Goal: Information Seeking & Learning: Learn about a topic

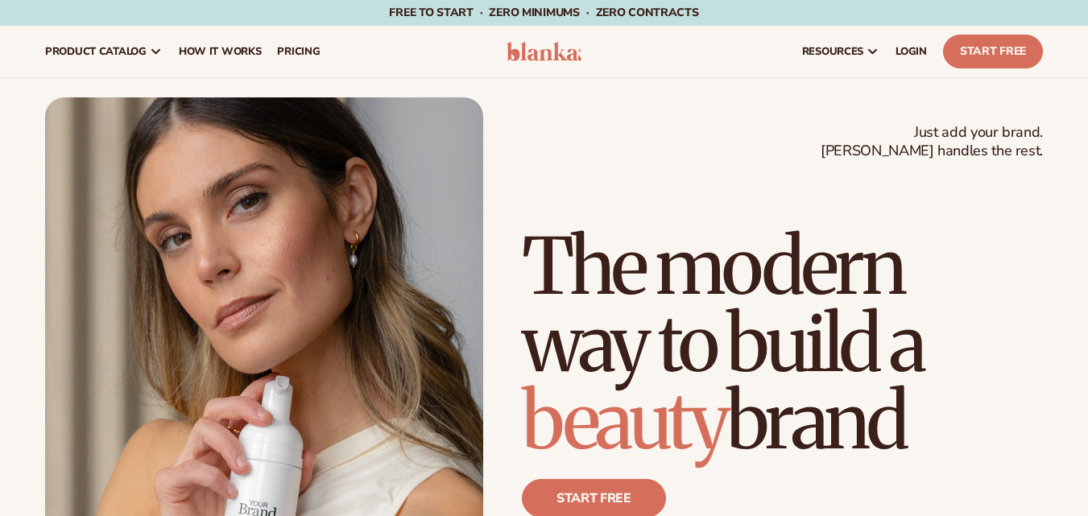
click at [541, 151] on div "Just add your brand. Blanka handles the rest. beauty,skin care,wellness,makeup …" at bounding box center [544, 373] width 998 height 553
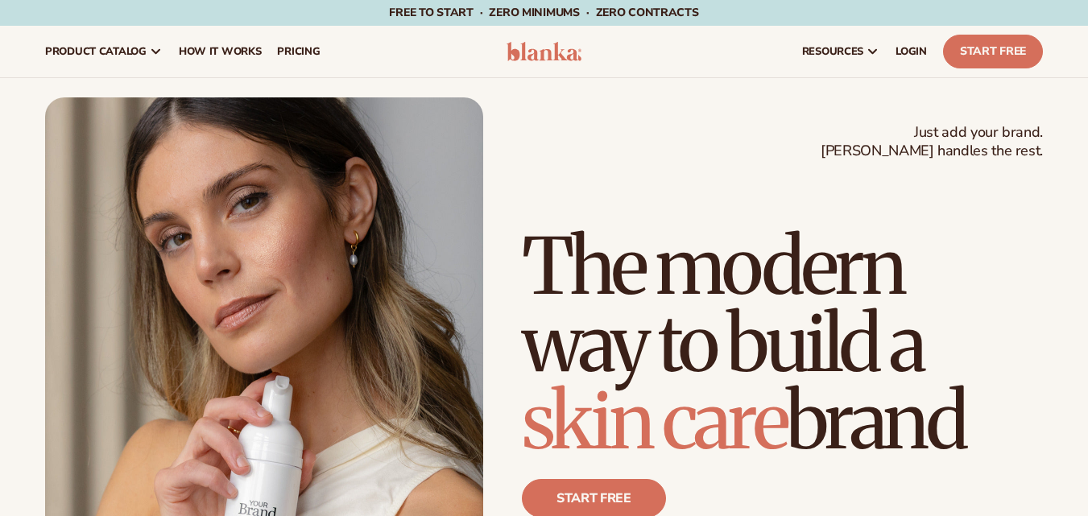
click at [549, 43] on img at bounding box center [545, 51] width 76 height 19
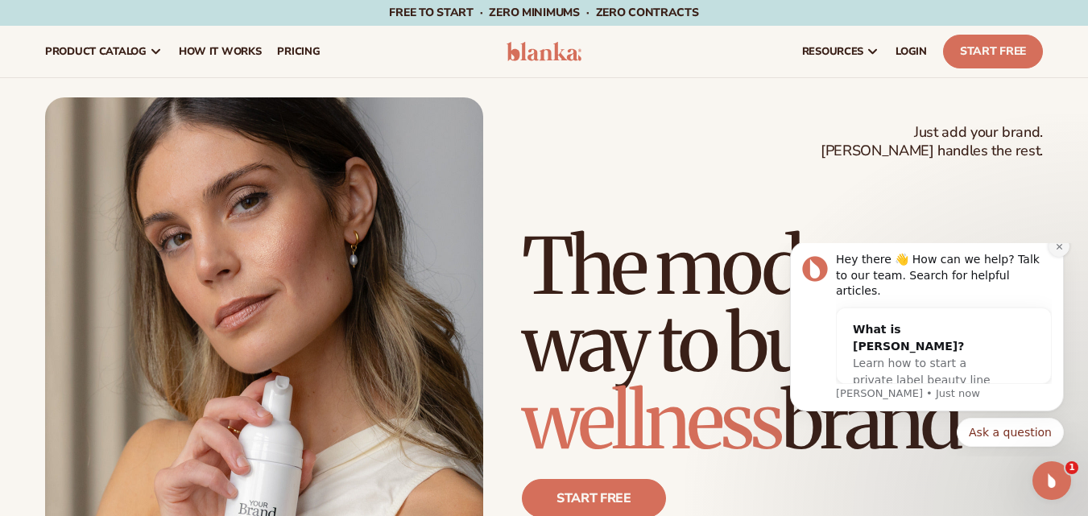
click at [1056, 251] on icon "Dismiss notification" at bounding box center [1059, 246] width 9 height 9
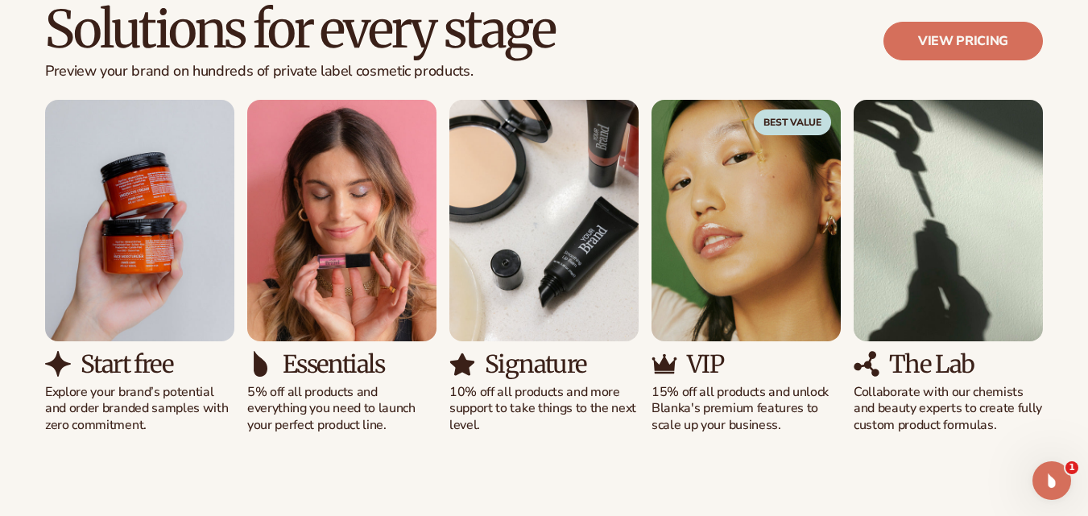
scroll to position [1496, 0]
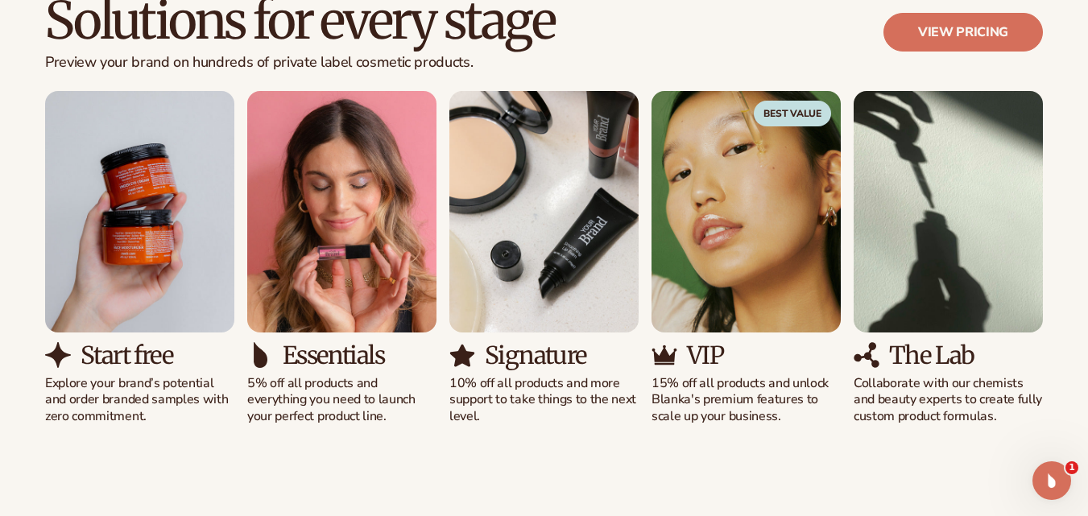
click at [611, 337] on div "Signature 10% off all products and more support to take things to the next leve…" at bounding box center [543, 258] width 189 height 334
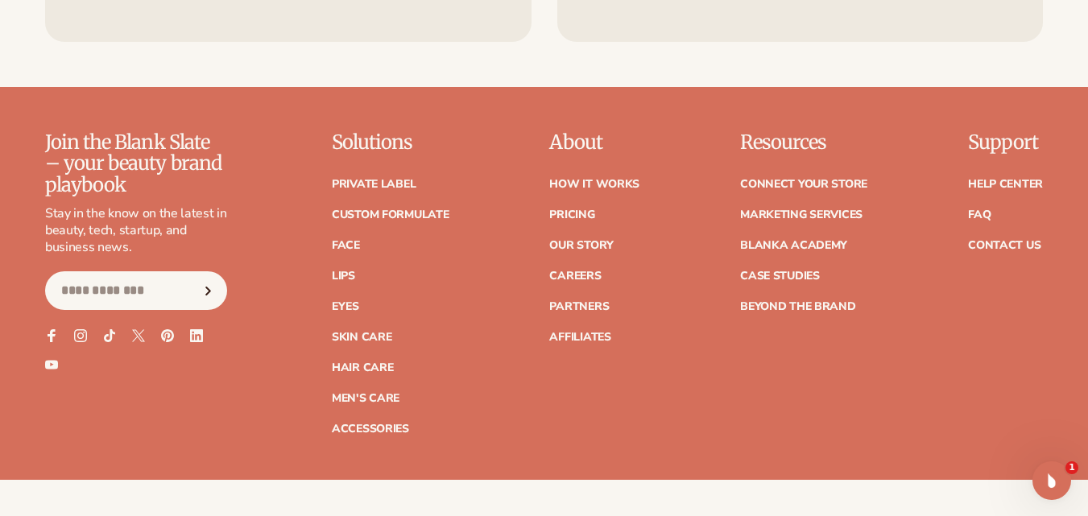
scroll to position [6312, 0]
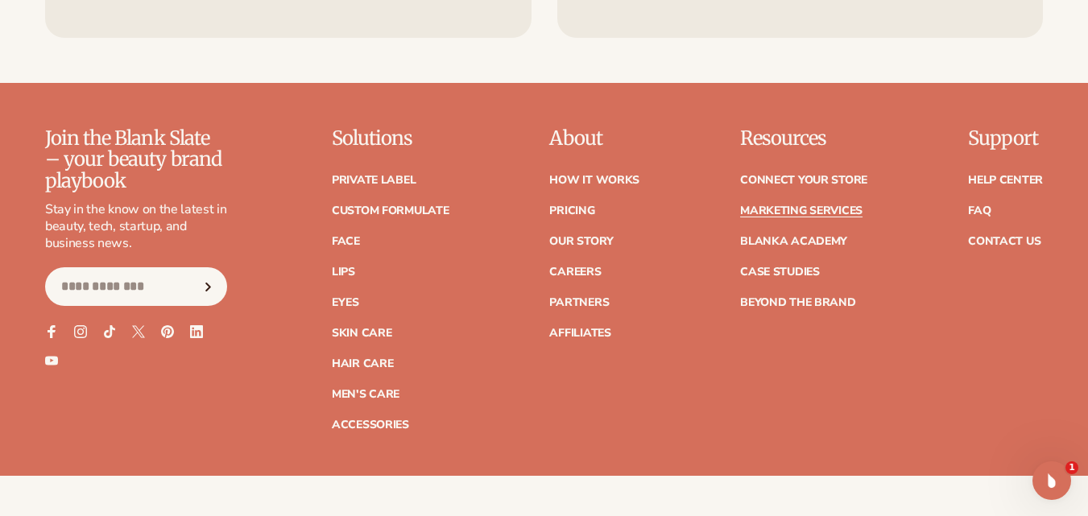
click at [771, 205] on link "Marketing services" at bounding box center [801, 210] width 122 height 11
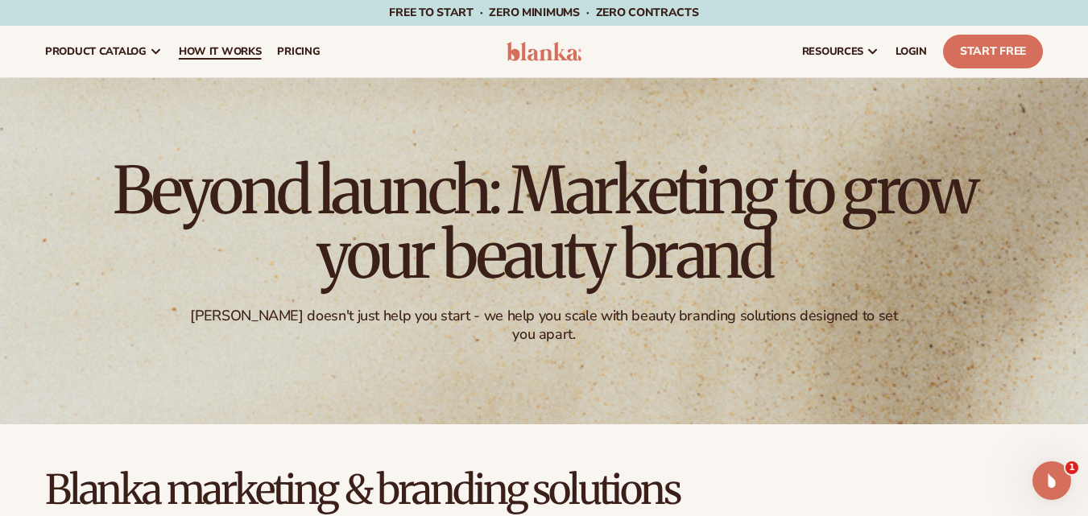
click at [230, 50] on span "How It Works" at bounding box center [220, 51] width 83 height 13
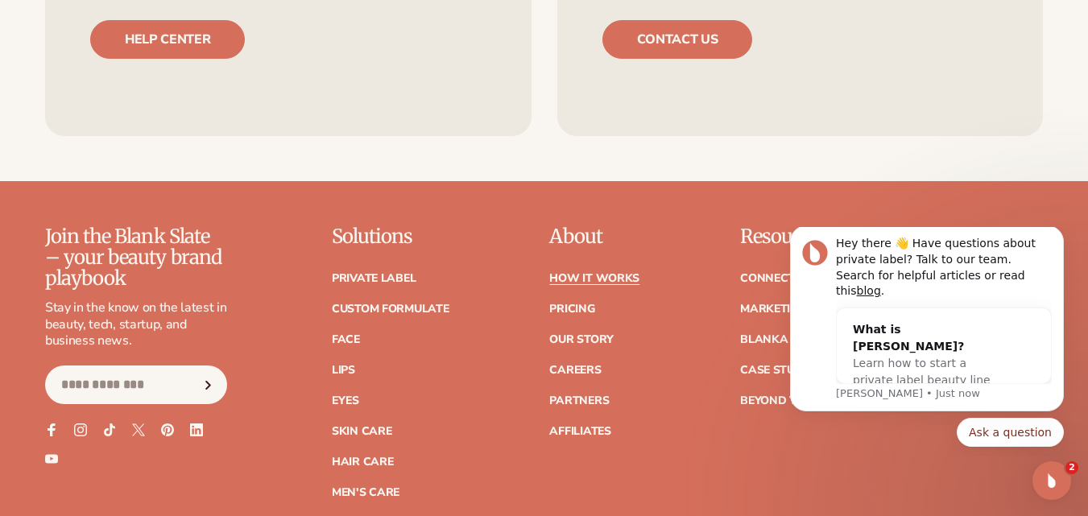
scroll to position [3453, 0]
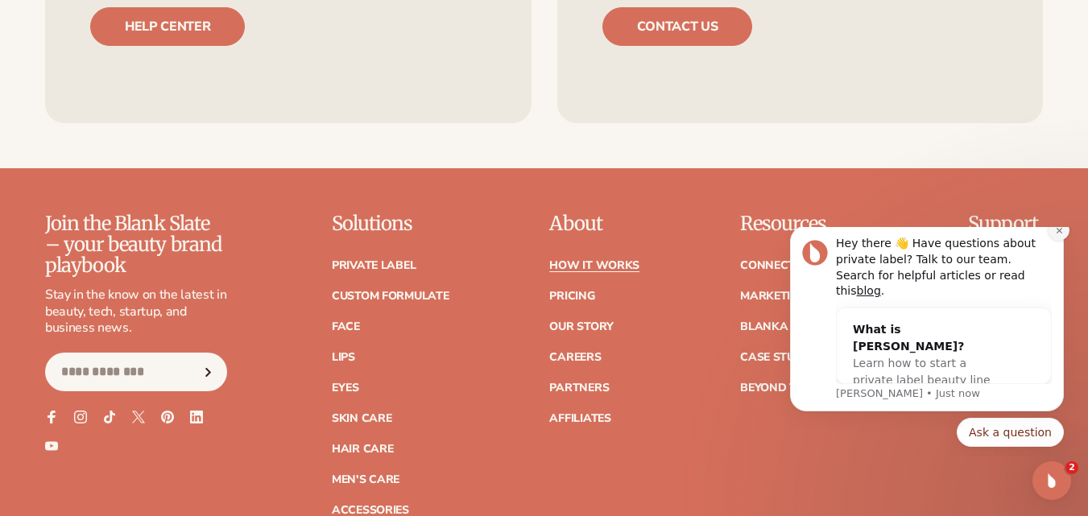
click at [1056, 235] on icon "Dismiss notification" at bounding box center [1059, 230] width 9 height 9
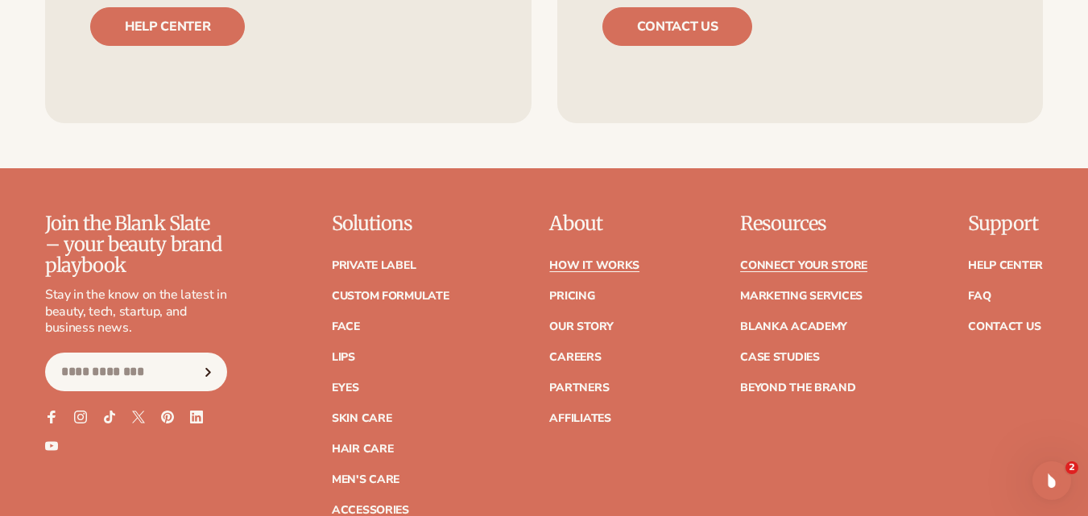
click at [760, 260] on link "Connect your store" at bounding box center [803, 265] width 127 height 11
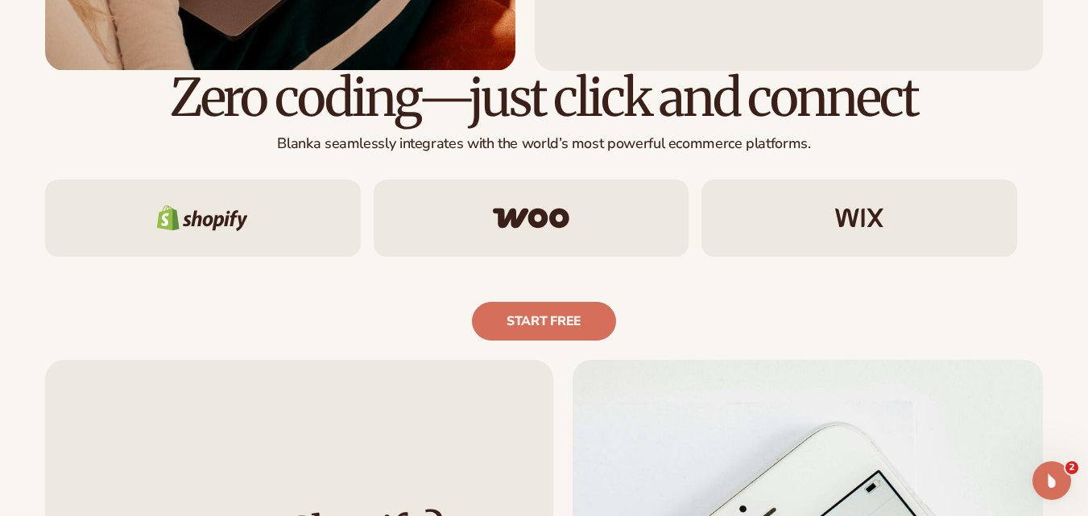
click at [549, 221] on img at bounding box center [531, 218] width 77 height 21
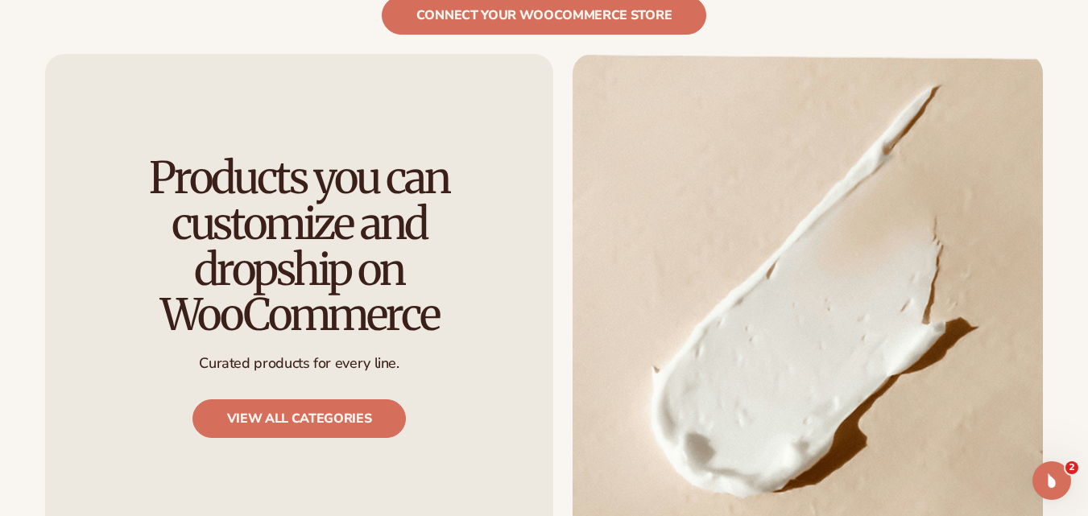
scroll to position [1400, 0]
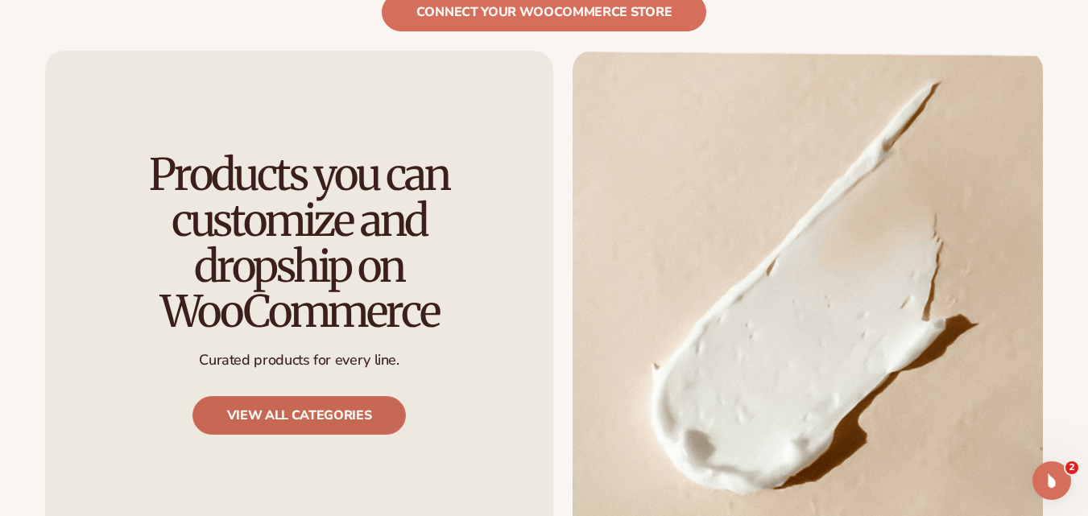
click at [394, 396] on link "View all categories" at bounding box center [300, 415] width 214 height 39
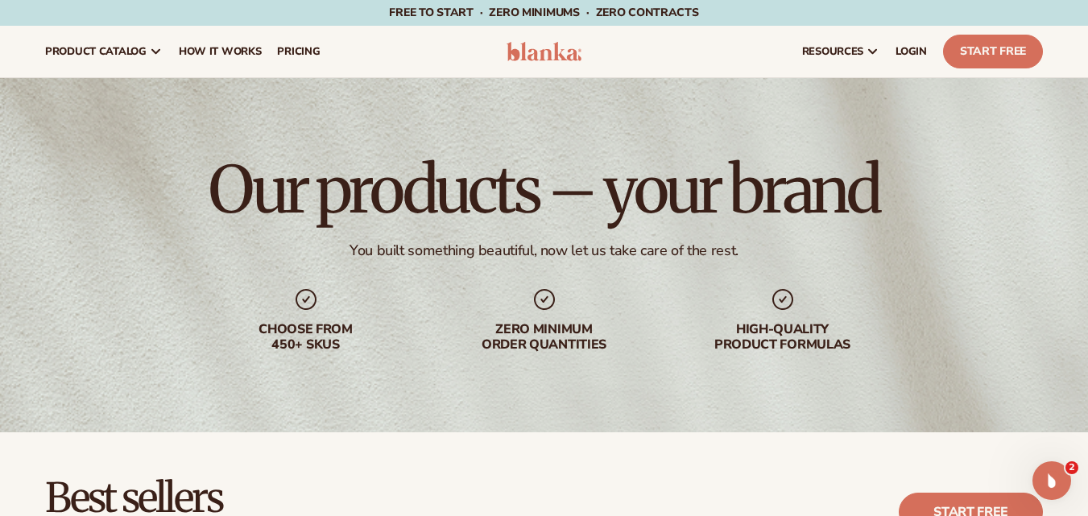
click at [556, 41] on header "Cart product catalog The Lab by Blanka" at bounding box center [544, 52] width 1088 height 52
click at [549, 54] on img at bounding box center [545, 51] width 76 height 19
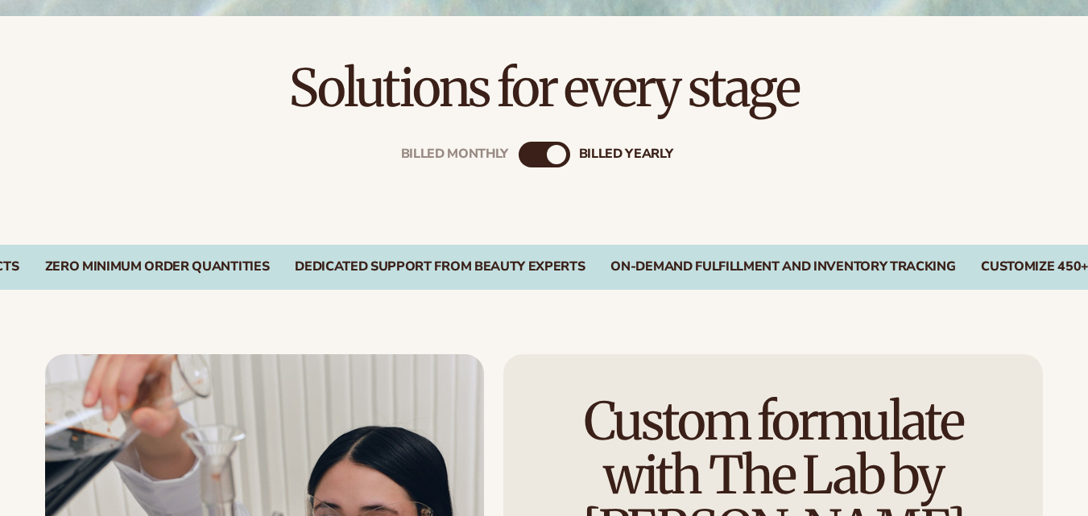
scroll to position [496, 0]
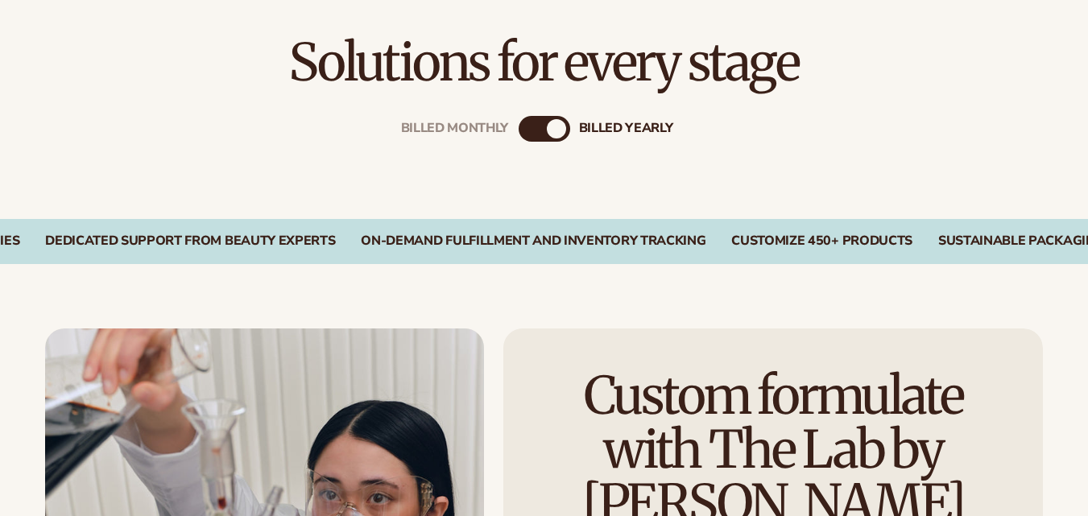
click at [534, 128] on div "Billed Monthly" at bounding box center [528, 128] width 19 height 19
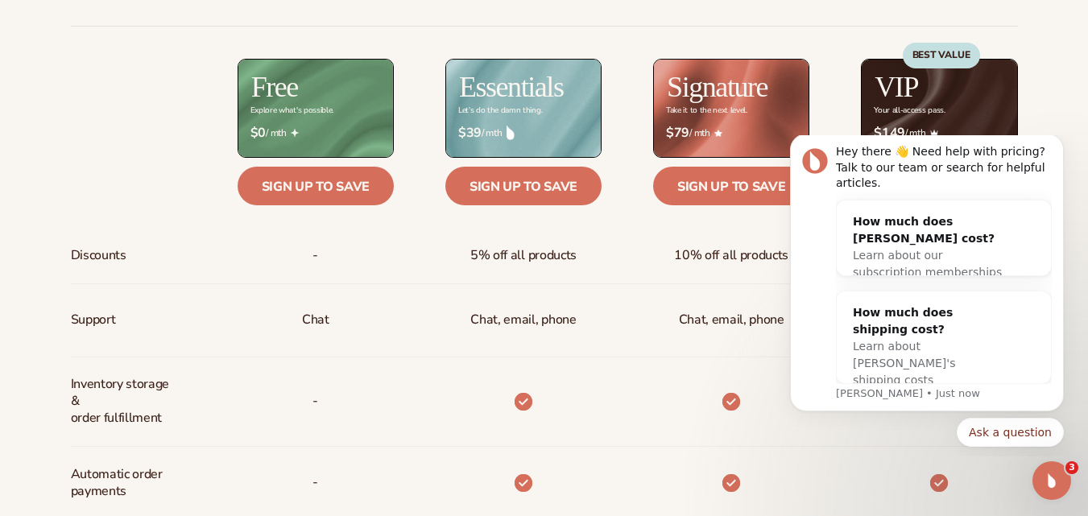
scroll to position [0, 0]
click at [1059, 149] on button "Dismiss notification" at bounding box center [1059, 138] width 21 height 21
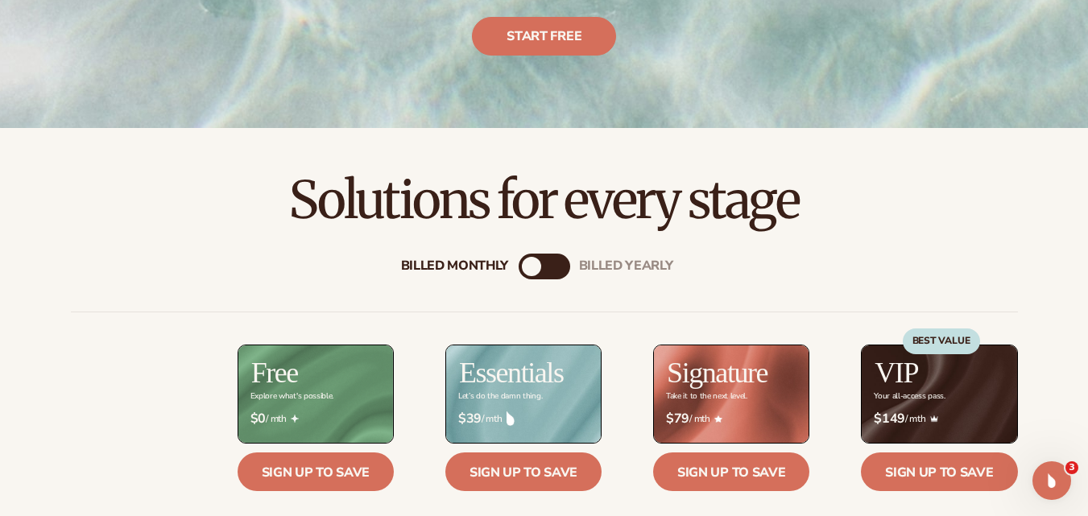
scroll to position [372, 0]
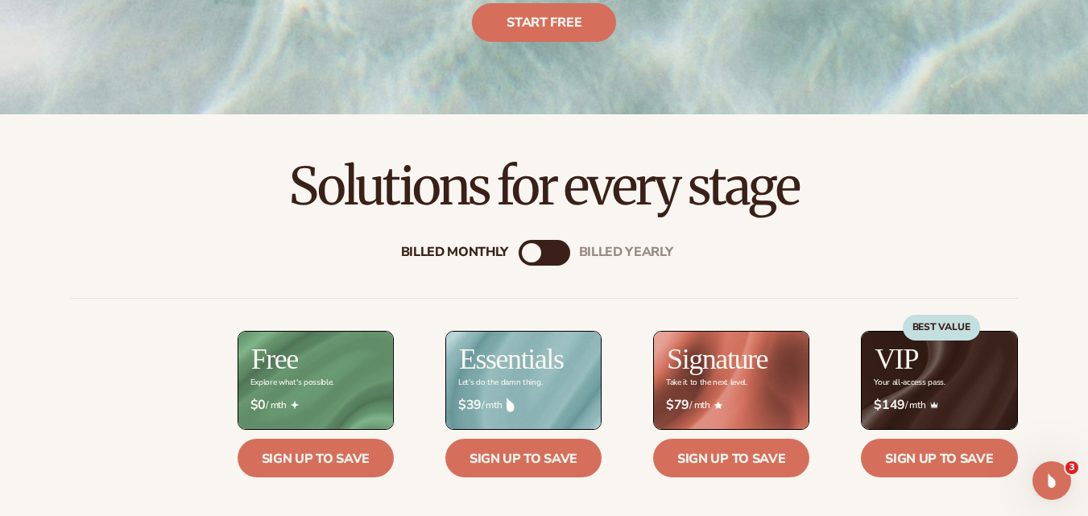
click at [553, 246] on div "Billed Monthly billed Yearly" at bounding box center [545, 253] width 52 height 26
click at [564, 253] on div "billed Yearly" at bounding box center [560, 252] width 19 height 19
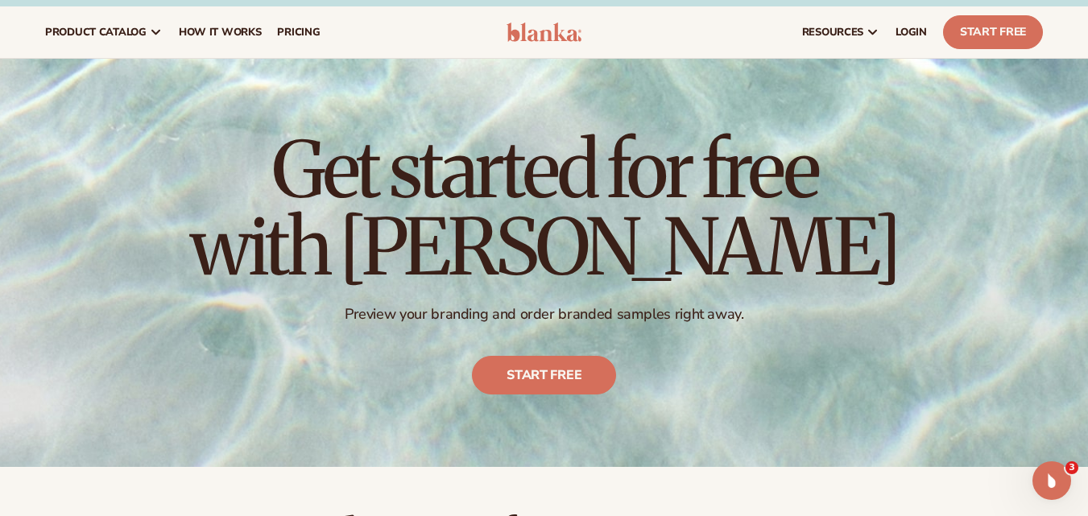
scroll to position [0, 0]
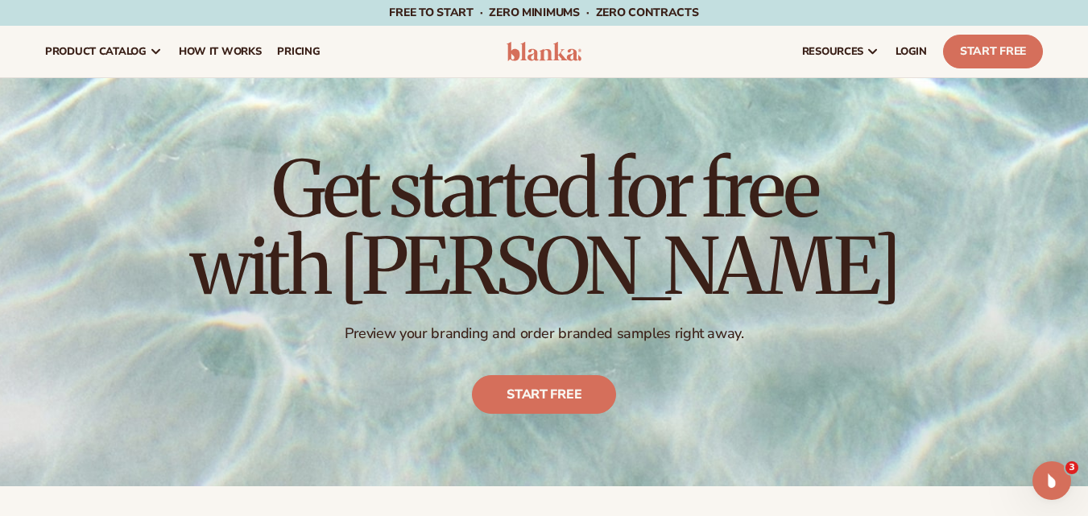
click at [539, 60] on img at bounding box center [545, 51] width 76 height 19
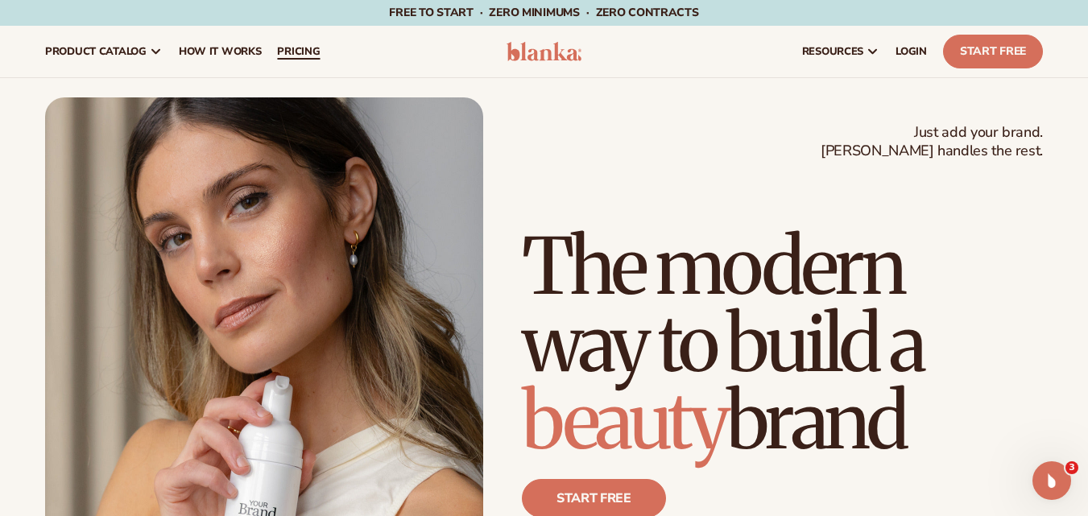
click at [292, 47] on span "pricing" at bounding box center [298, 51] width 43 height 13
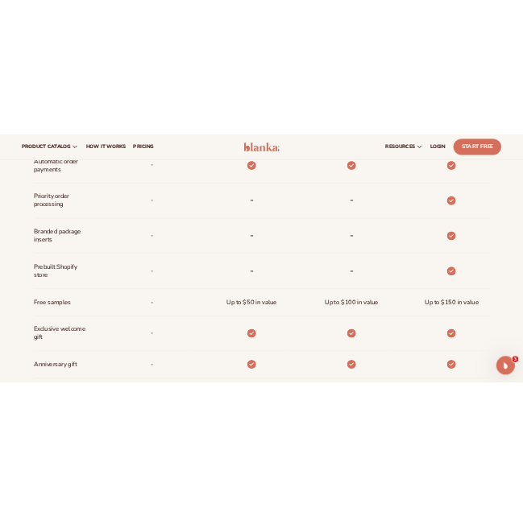
scroll to position [1045, 0]
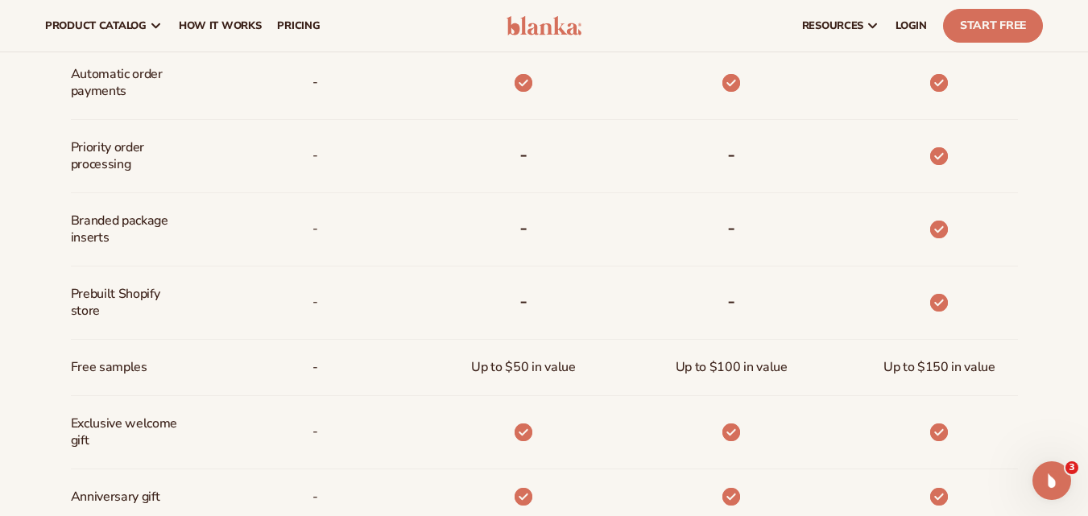
click at [145, 292] on span "Prebuilt Shopify store" at bounding box center [124, 302] width 107 height 47
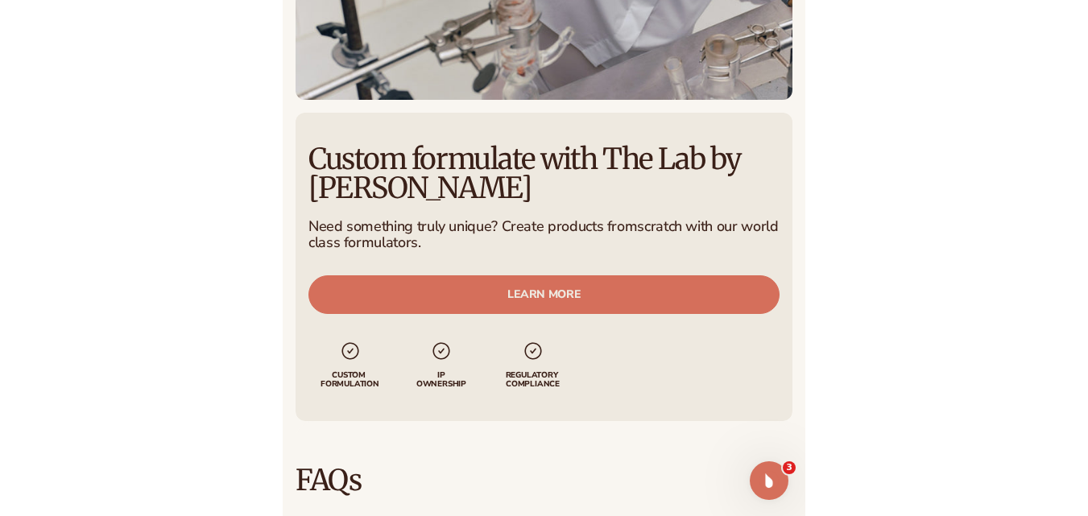
scroll to position [1051, 0]
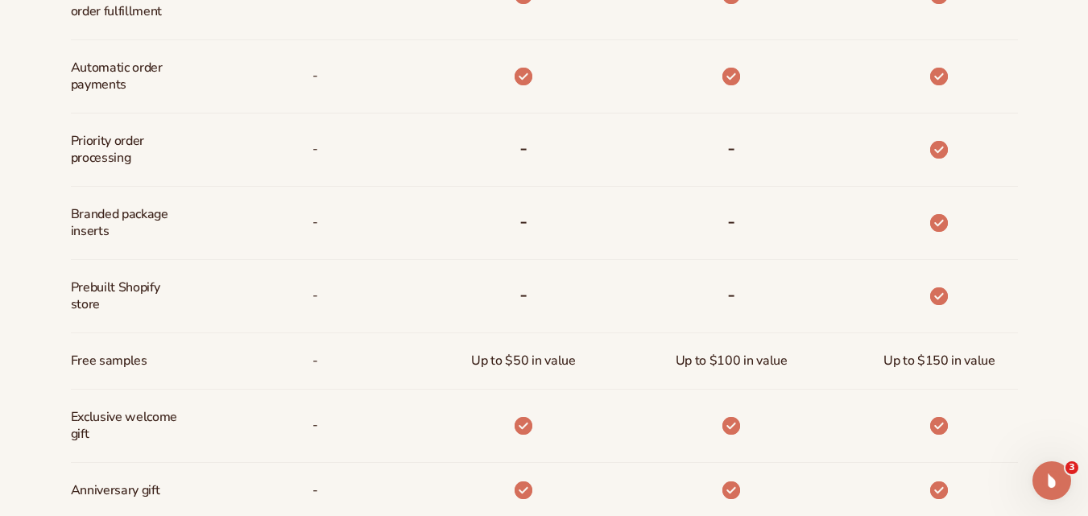
click at [132, 288] on span "Prebuilt Shopify store" at bounding box center [124, 296] width 107 height 47
click at [263, 288] on div "-" at bounding box center [290, 296] width 208 height 73
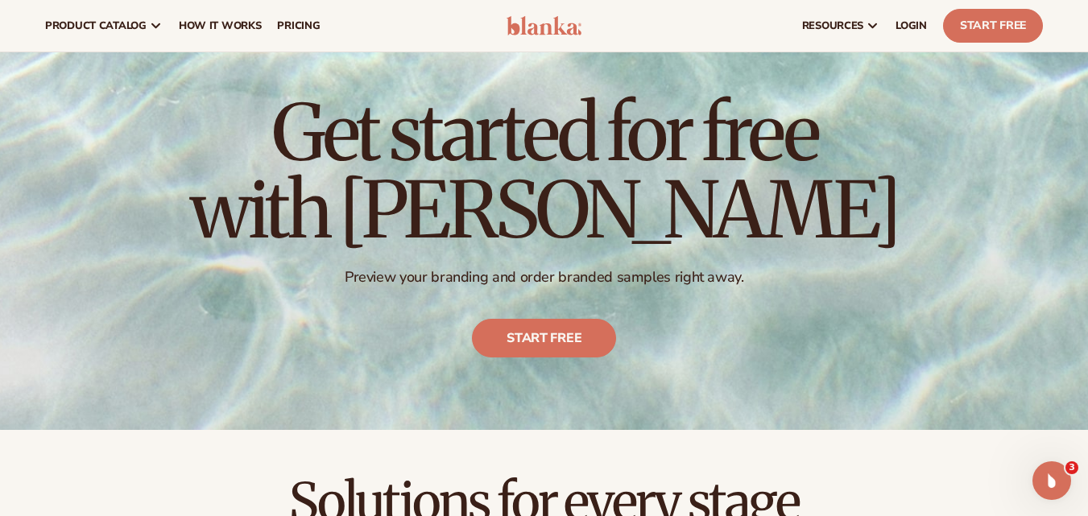
scroll to position [0, 0]
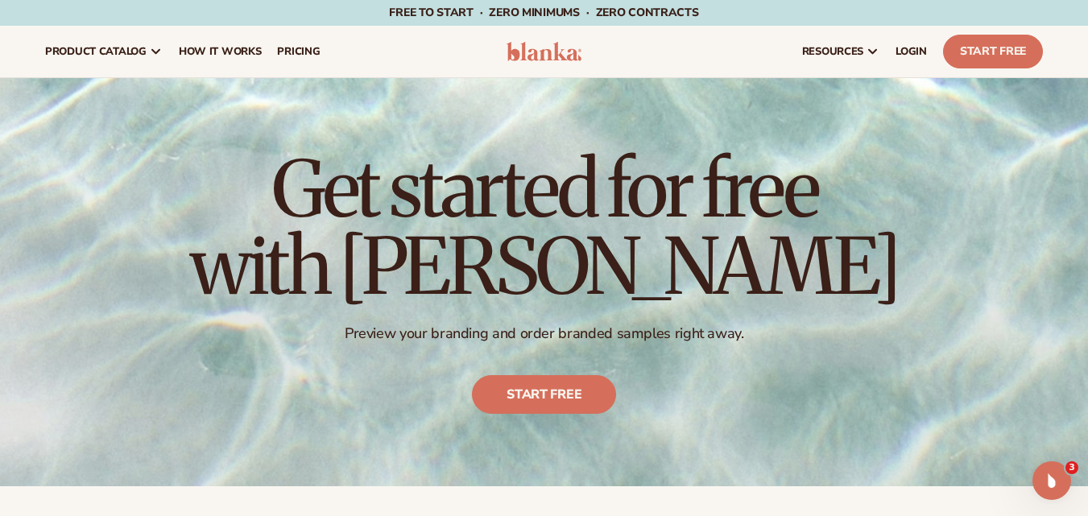
click at [567, 52] on img at bounding box center [545, 51] width 76 height 19
